Goal: Find specific page/section: Find specific page/section

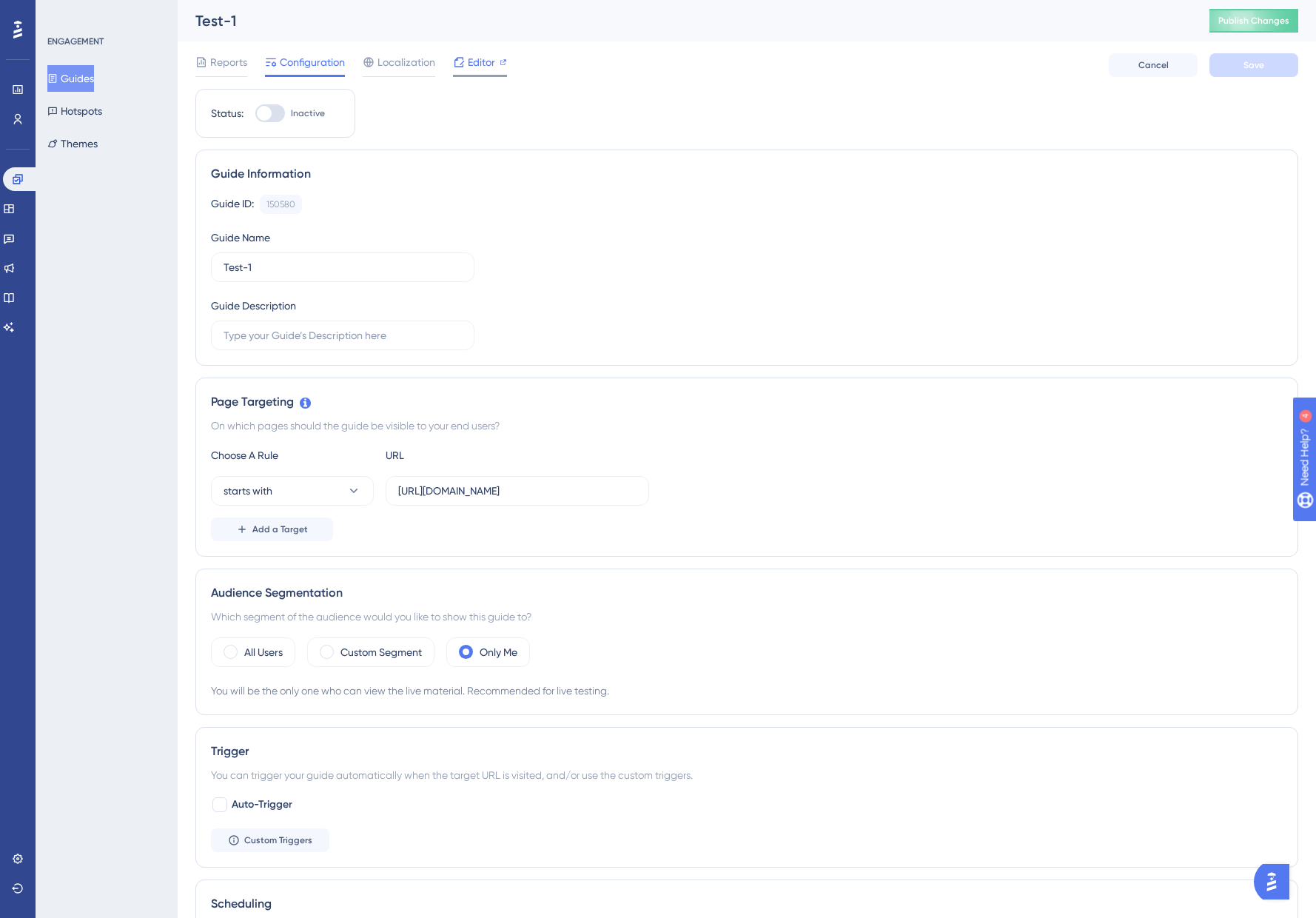
click at [471, 67] on span "Editor" at bounding box center [481, 62] width 27 height 18
